Goal: Information Seeking & Learning: Find specific fact

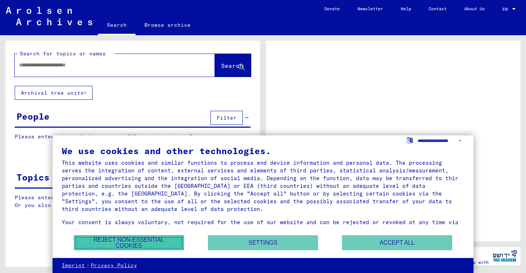
click at [147, 245] on button "Reject non-essential cookies" at bounding box center [129, 242] width 110 height 15
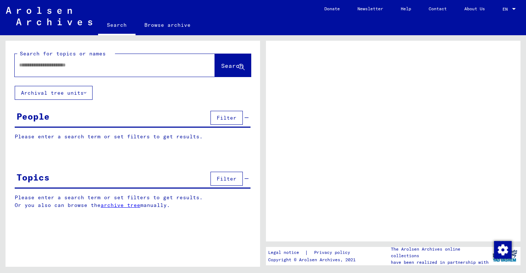
click at [77, 68] on input "text" at bounding box center [108, 65] width 178 height 8
type input "******"
click at [234, 64] on span "Search" at bounding box center [232, 65] width 22 height 7
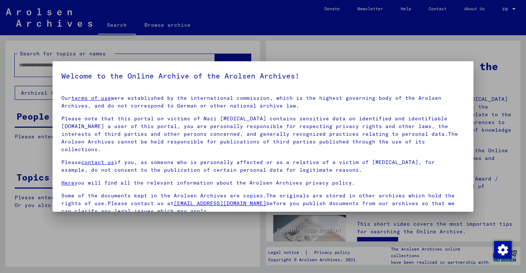
scroll to position [54, 0]
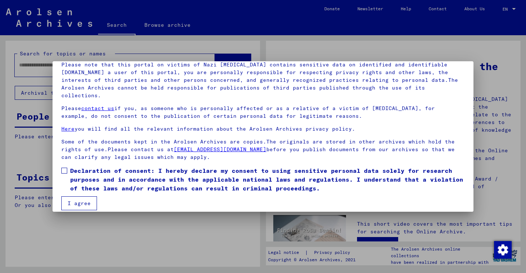
click at [85, 197] on button "I agree" at bounding box center [79, 204] width 36 height 14
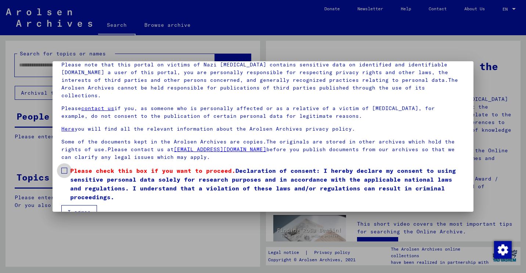
click at [66, 168] on span at bounding box center [64, 171] width 6 height 6
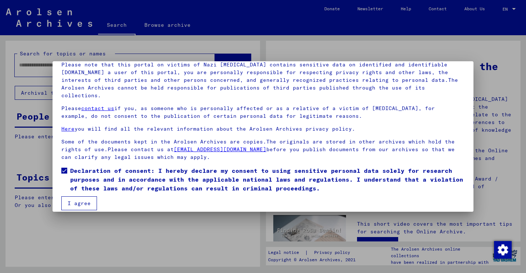
click at [79, 201] on button "I agree" at bounding box center [79, 204] width 36 height 14
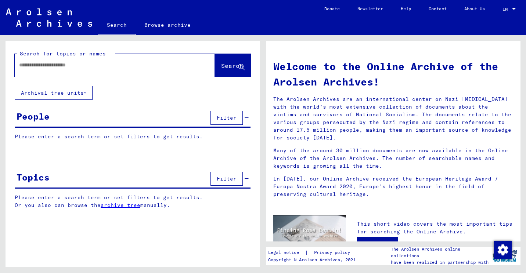
click at [68, 71] on div at bounding box center [104, 65] width 178 height 17
click at [63, 67] on input "text" at bounding box center [106, 65] width 174 height 8
type input "******"
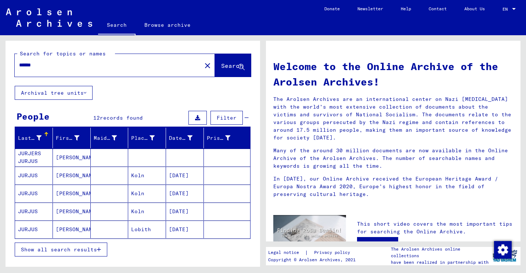
click at [35, 159] on mat-cell "JURJERS JURJUS" at bounding box center [34, 158] width 38 height 18
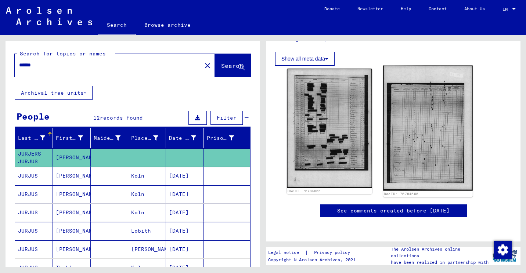
scroll to position [244, 0]
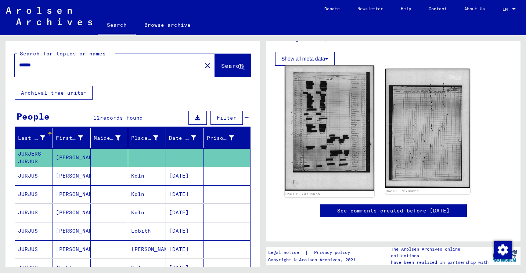
click at [300, 75] on img at bounding box center [329, 129] width 89 height 126
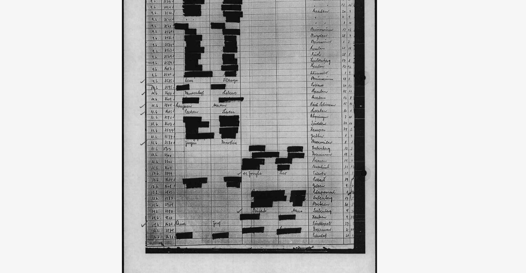
drag, startPoint x: 262, startPoint y: 95, endPoint x: 268, endPoint y: 165, distance: 70.4
click at [268, 165] on img at bounding box center [263, 118] width 371 height 200
drag, startPoint x: 298, startPoint y: 80, endPoint x: 305, endPoint y: 137, distance: 57.4
click at [305, 137] on img at bounding box center [263, 118] width 371 height 200
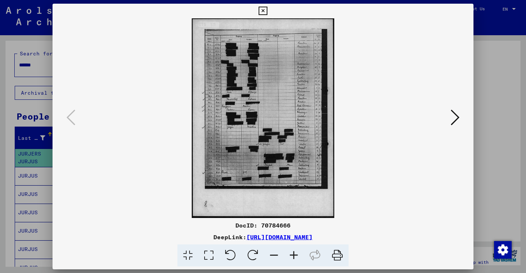
click at [262, 8] on icon at bounding box center [263, 11] width 8 height 9
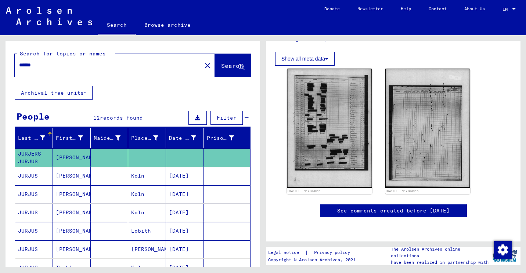
scroll to position [136, 0]
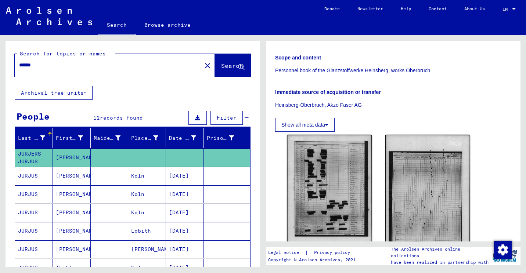
click at [145, 175] on mat-cell "Koln" at bounding box center [147, 176] width 38 height 18
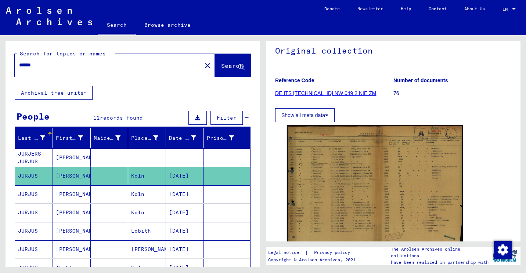
scroll to position [109, 0]
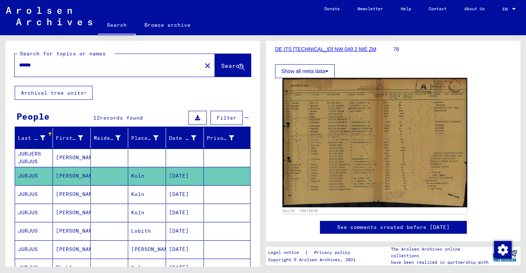
click at [379, 151] on img at bounding box center [374, 143] width 185 height 130
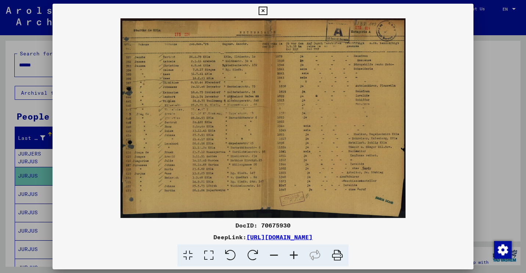
click at [503, 73] on div at bounding box center [263, 136] width 526 height 273
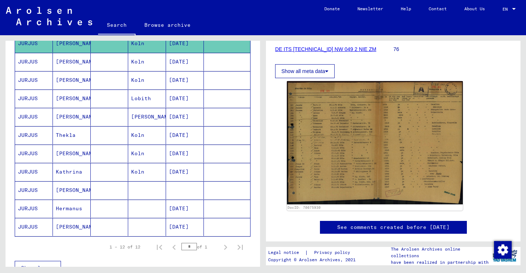
scroll to position [134, 0]
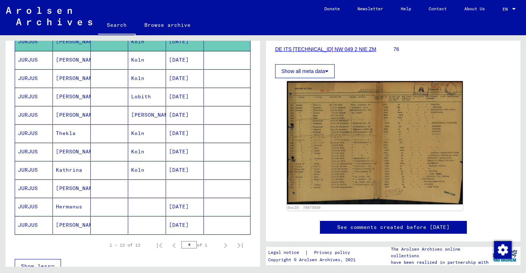
click at [187, 222] on mat-cell "[DATE]" at bounding box center [185, 225] width 38 height 18
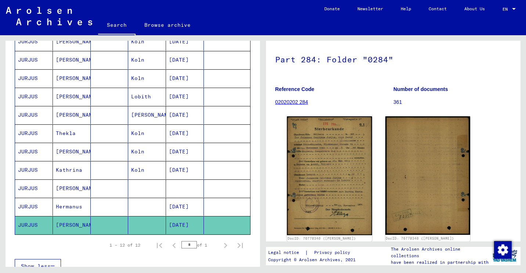
scroll to position [64, 0]
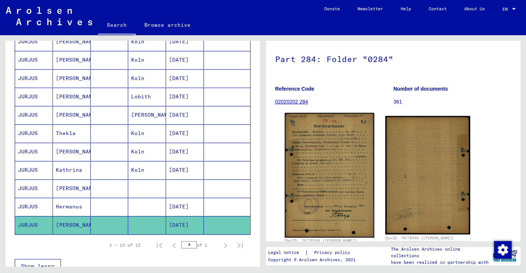
click at [330, 158] on img at bounding box center [329, 175] width 89 height 125
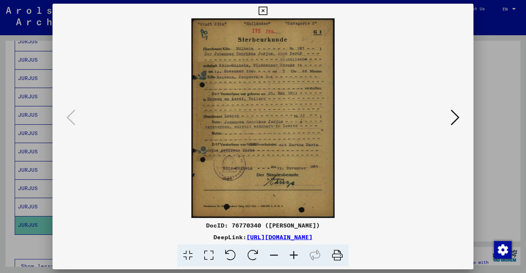
click at [18, 164] on div at bounding box center [263, 136] width 526 height 273
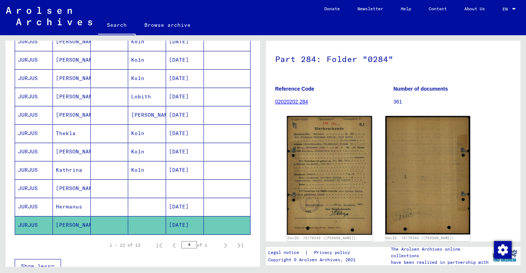
click at [181, 204] on mat-cell "[DATE]" at bounding box center [185, 207] width 38 height 18
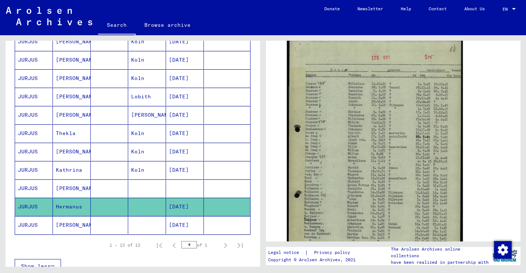
scroll to position [163, 0]
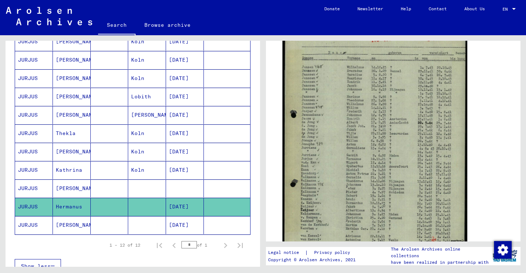
click at [372, 143] on img at bounding box center [374, 150] width 185 height 258
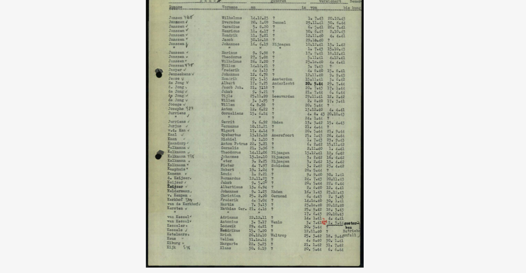
drag, startPoint x: 310, startPoint y: 97, endPoint x: 309, endPoint y: 107, distance: 9.9
click at [309, 107] on img at bounding box center [263, 118] width 421 height 200
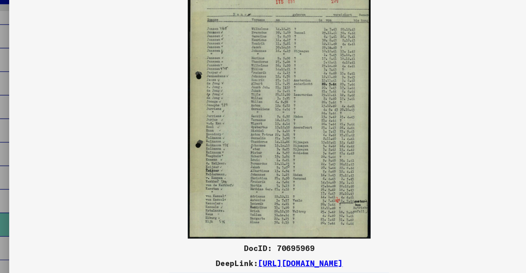
drag, startPoint x: 339, startPoint y: 57, endPoint x: 339, endPoint y: 86, distance: 29.0
click at [339, 86] on img at bounding box center [263, 118] width 421 height 200
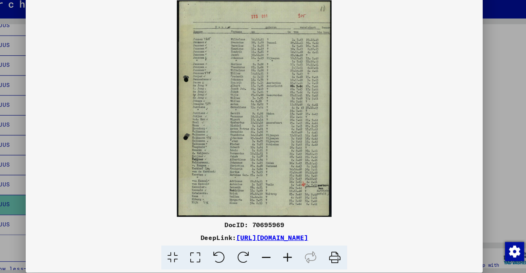
drag, startPoint x: 223, startPoint y: 44, endPoint x: 222, endPoint y: 64, distance: 20.6
click at [222, 64] on img at bounding box center [263, 118] width 421 height 200
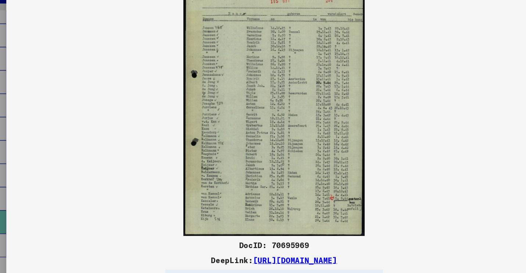
scroll to position [0, 0]
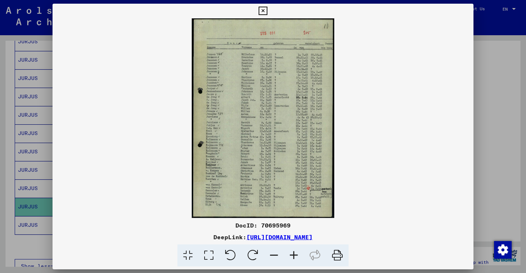
click at [29, 106] on div at bounding box center [263, 136] width 526 height 273
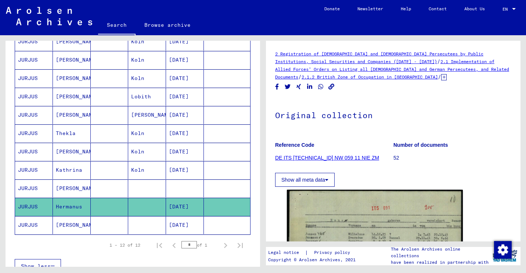
click at [97, 184] on mat-cell at bounding box center [110, 189] width 38 height 18
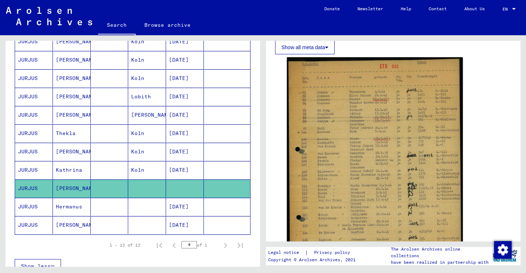
scroll to position [133, 0]
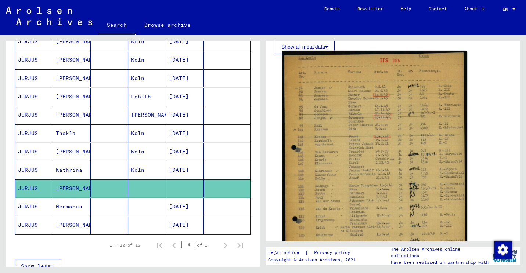
click at [316, 113] on img at bounding box center [374, 174] width 185 height 246
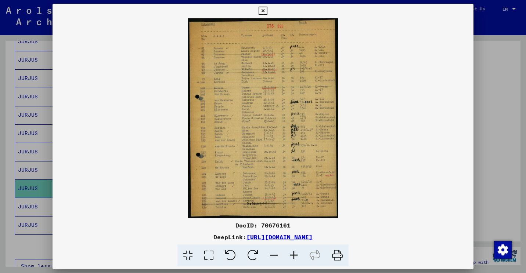
click at [260, 8] on icon at bounding box center [263, 11] width 8 height 9
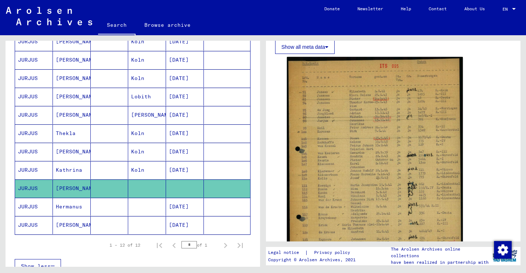
click at [139, 167] on mat-cell "Koln" at bounding box center [147, 170] width 38 height 18
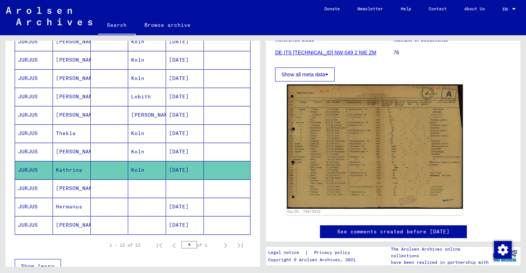
scroll to position [106, 0]
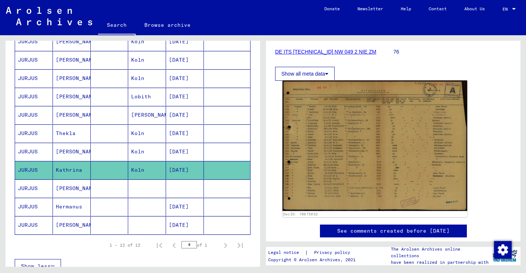
click at [359, 133] on img at bounding box center [374, 145] width 185 height 131
